Goal: Manage account settings

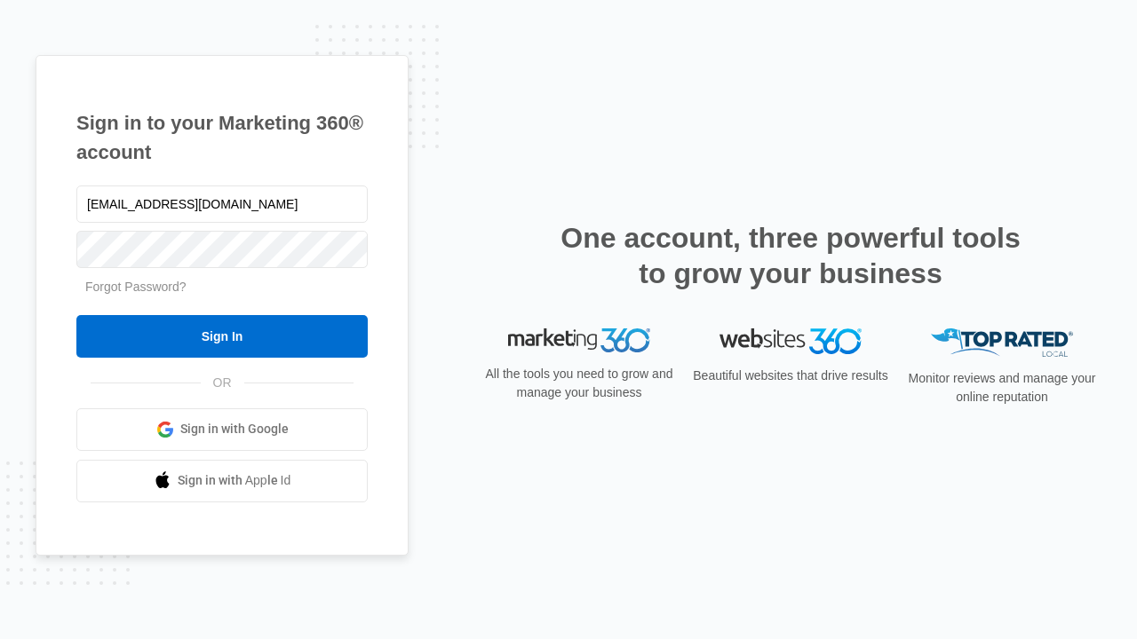
type input "dankie614@gmail.com"
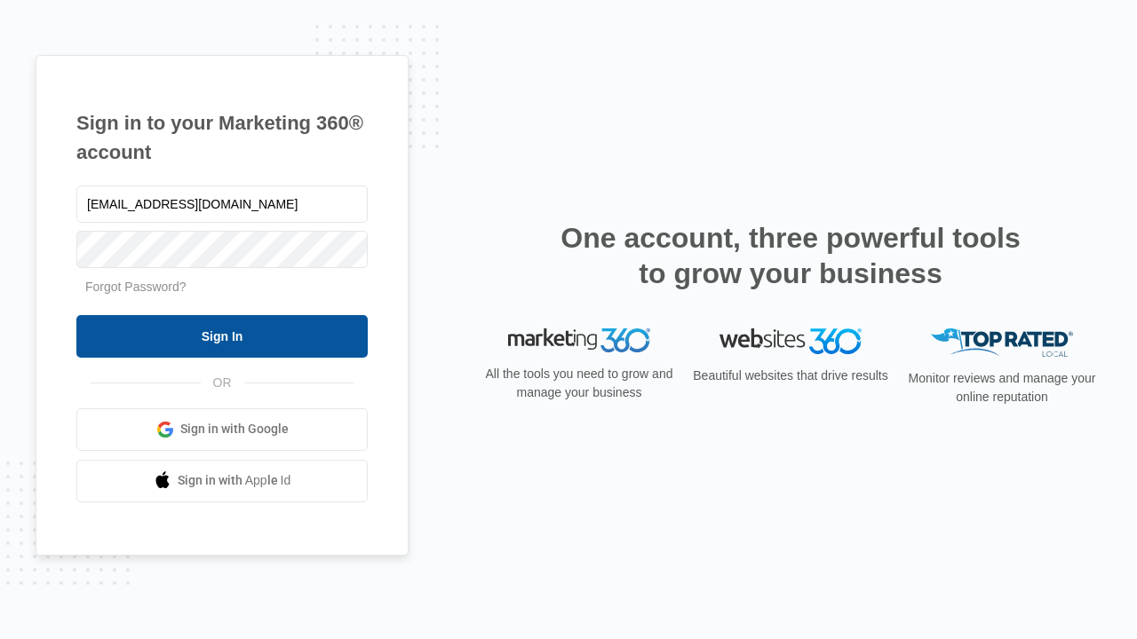
click at [222, 336] on input "Sign In" at bounding box center [221, 336] width 291 height 43
